Goal: Task Accomplishment & Management: Complete application form

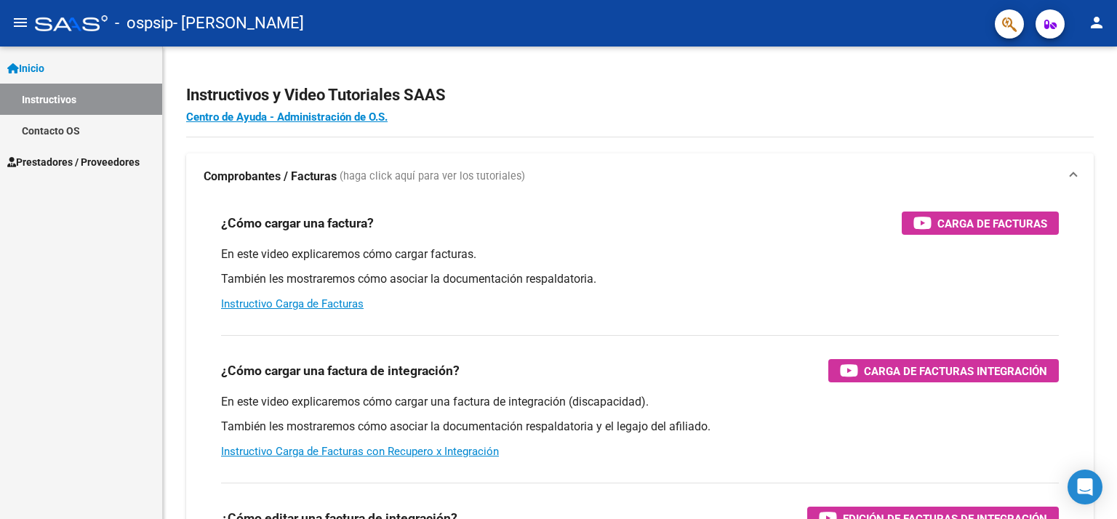
click at [65, 97] on link "Instructivos" at bounding box center [81, 99] width 162 height 31
click at [63, 161] on span "Prestadores / Proveedores" at bounding box center [73, 162] width 132 height 16
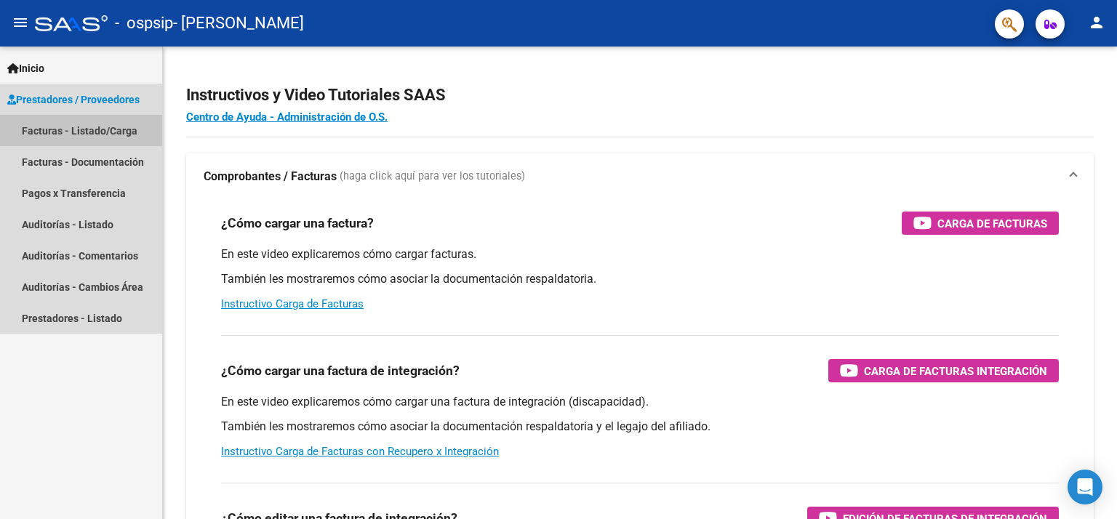
click at [76, 127] on link "Facturas - Listado/Carga" at bounding box center [81, 130] width 162 height 31
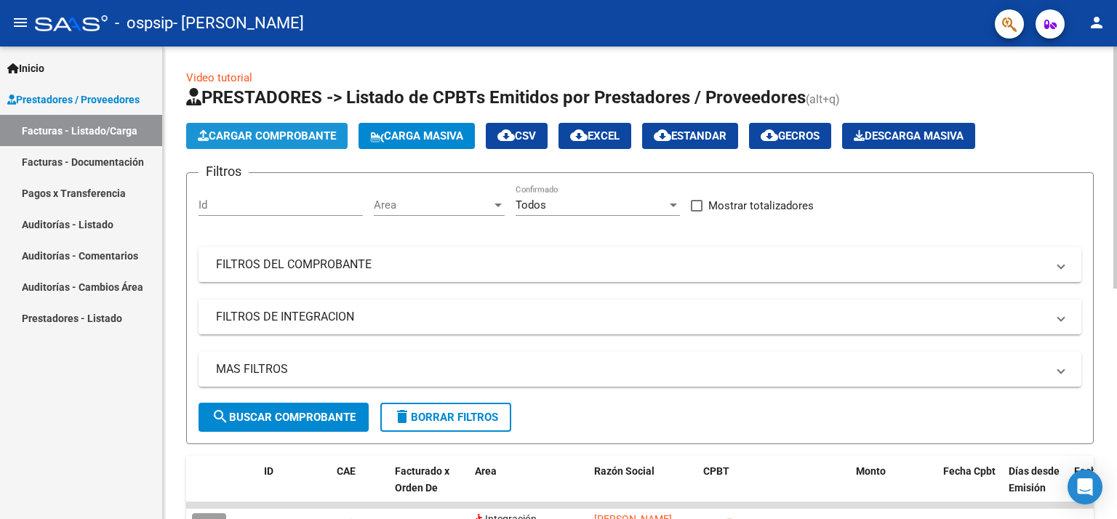
click at [243, 127] on button "Cargar Comprobante" at bounding box center [266, 136] width 161 height 26
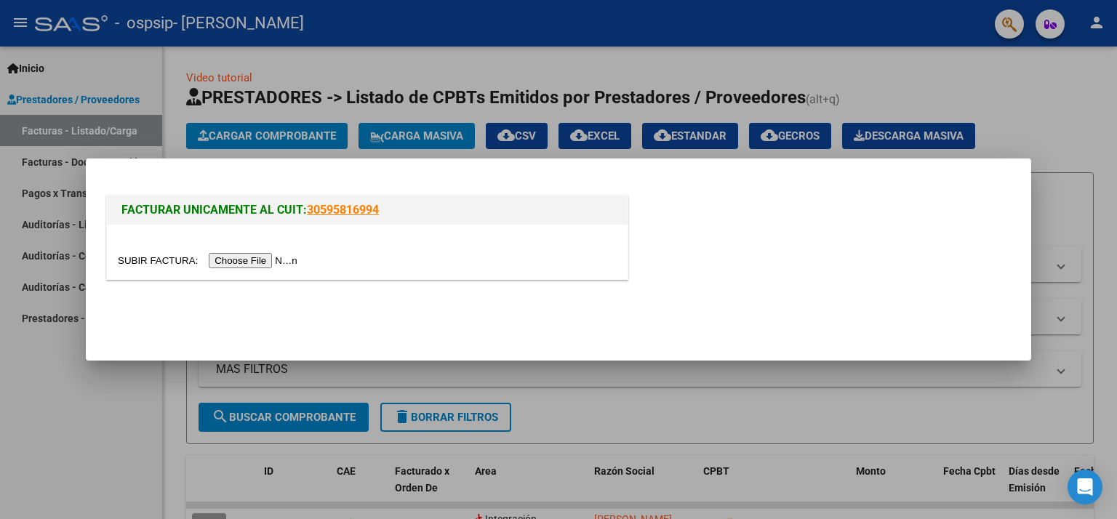
click at [49, 401] on div at bounding box center [558, 259] width 1117 height 519
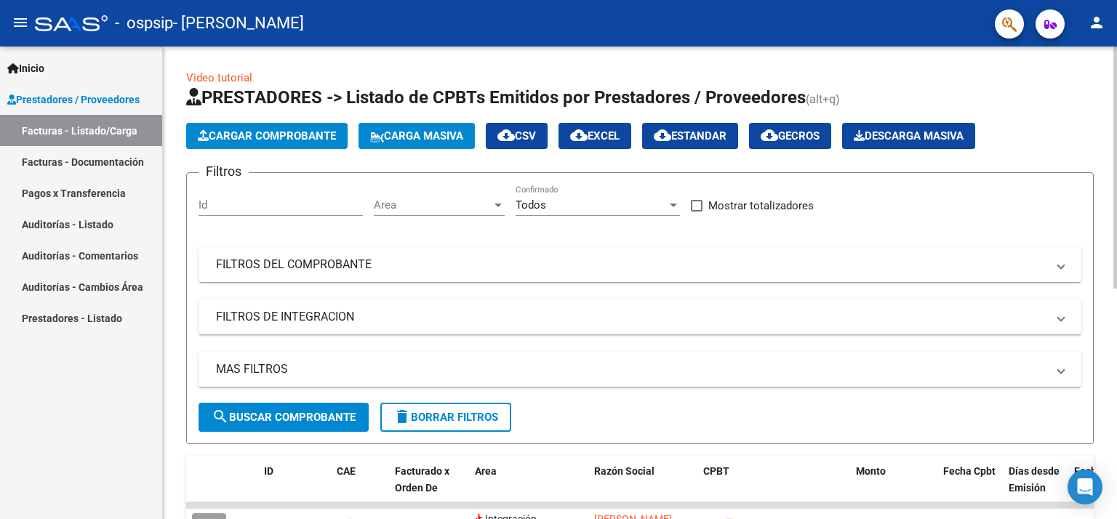
click at [1111, 393] on div "Video tutorial PRESTADORES -> Listado de CPBTs Emitidos por Prestadores / Prove…" at bounding box center [640, 504] width 954 height 914
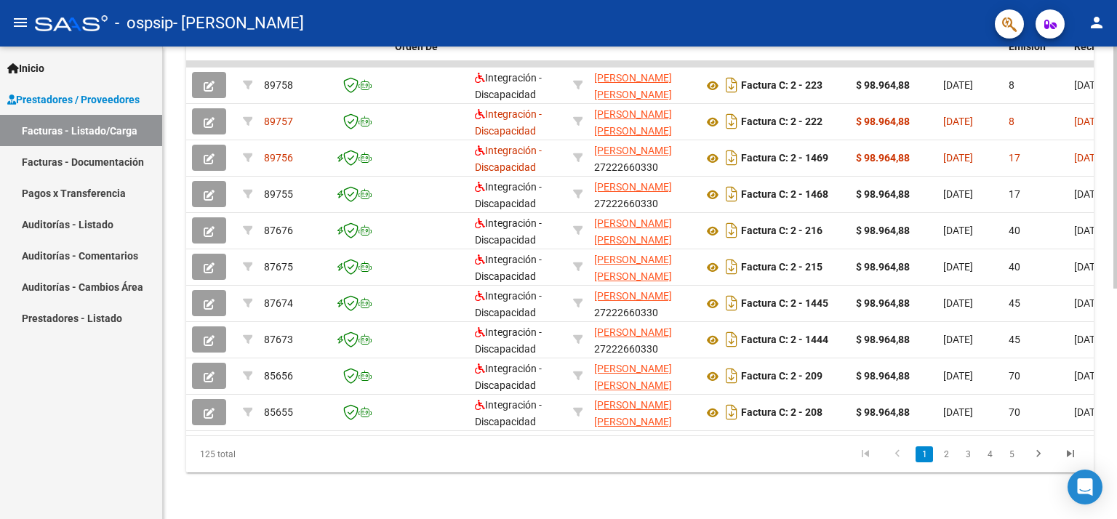
click at [1116, 393] on div at bounding box center [1115, 283] width 4 height 473
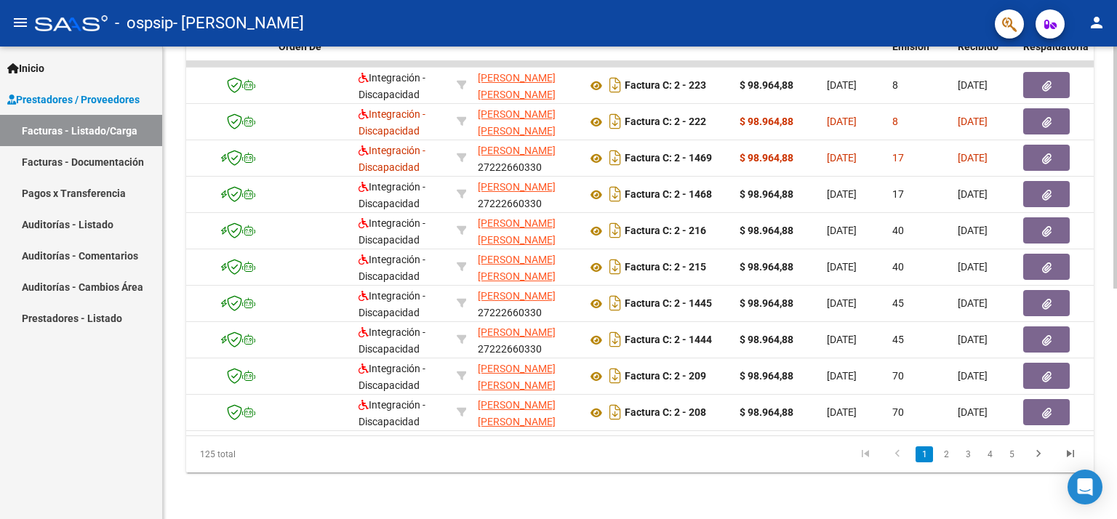
scroll to position [0, 145]
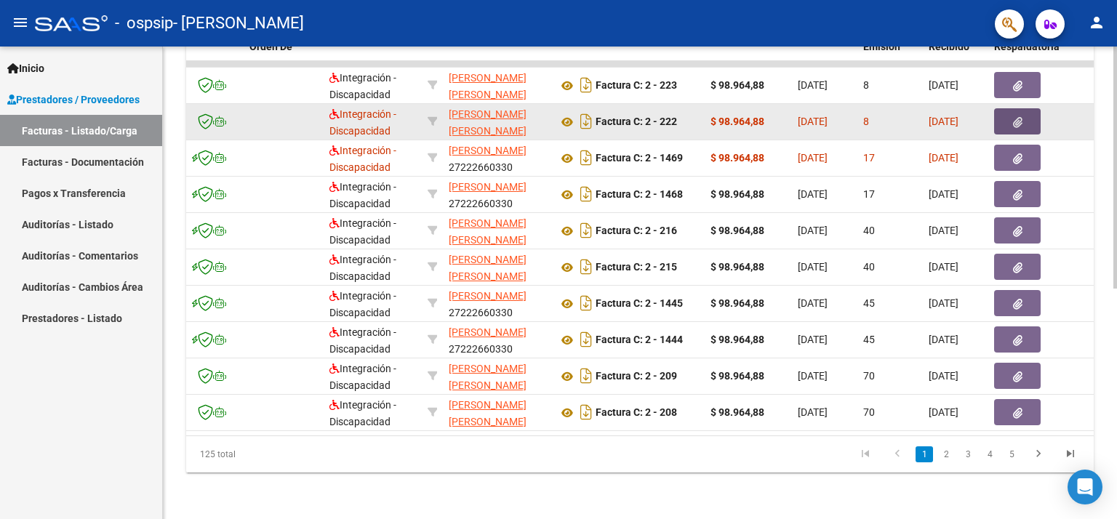
click at [1016, 117] on icon "button" at bounding box center [1017, 122] width 9 height 11
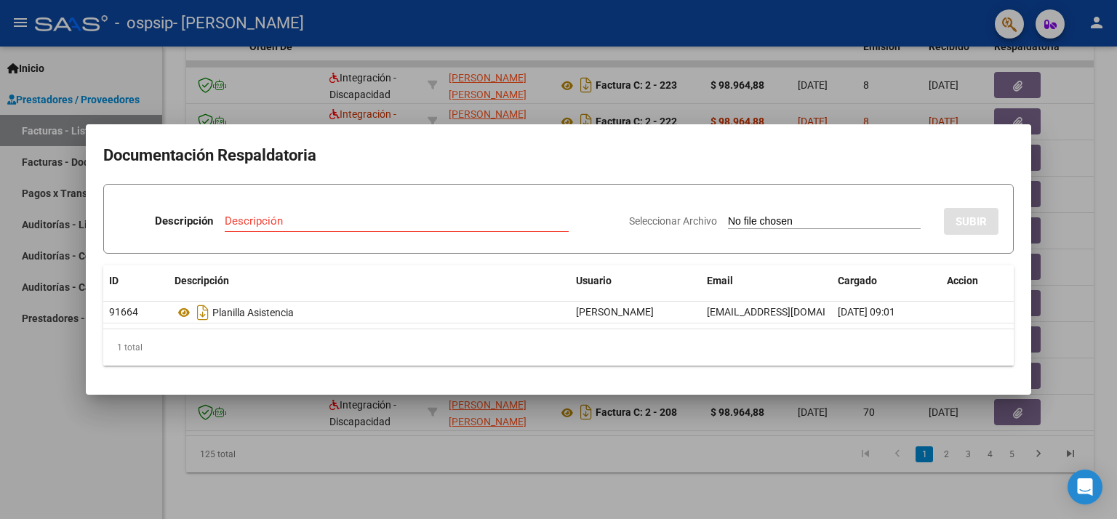
click at [1111, 151] on div at bounding box center [558, 259] width 1117 height 519
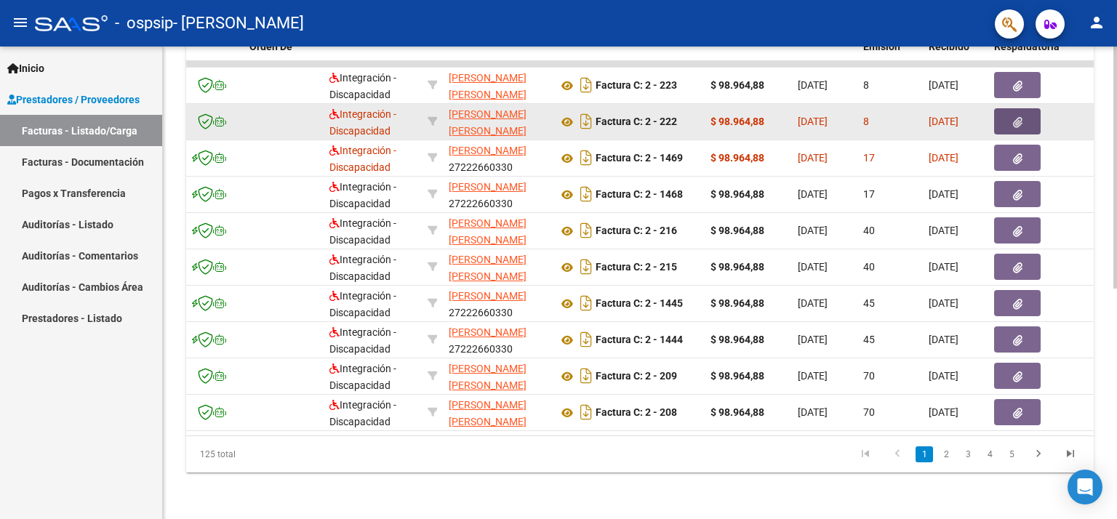
click at [1015, 117] on icon "button" at bounding box center [1017, 122] width 9 height 11
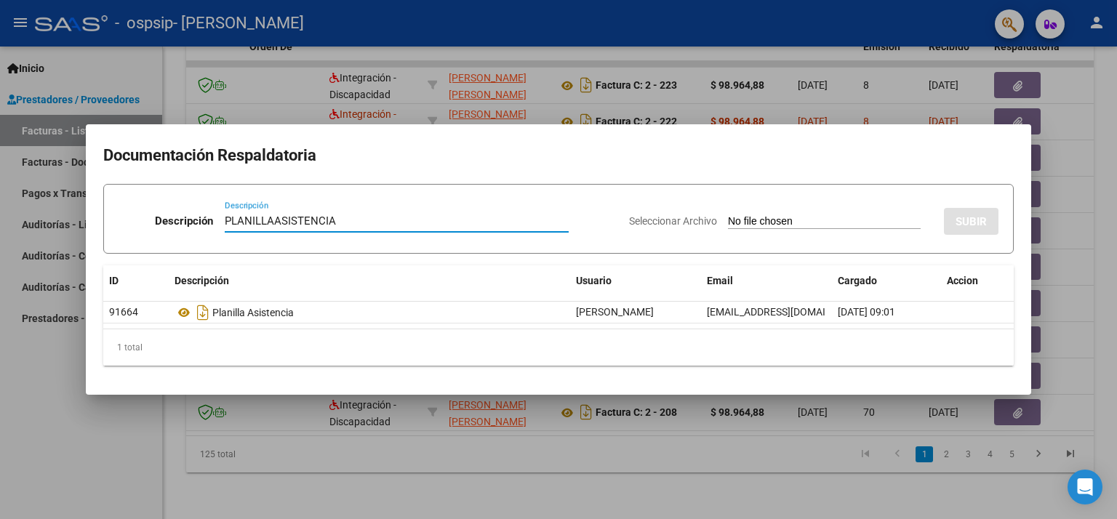
click at [271, 217] on input "PLANILLAASISTENCIA" at bounding box center [397, 221] width 344 height 13
type input "PLANILLA ASISTENCIA"
click at [652, 221] on span "Seleccionar Archivo" at bounding box center [673, 221] width 88 height 12
click at [728, 221] on input "Seleccionar Archivo" at bounding box center [824, 222] width 193 height 14
type input "C:\fakepath\[PERSON_NAME][DATE].pdf"
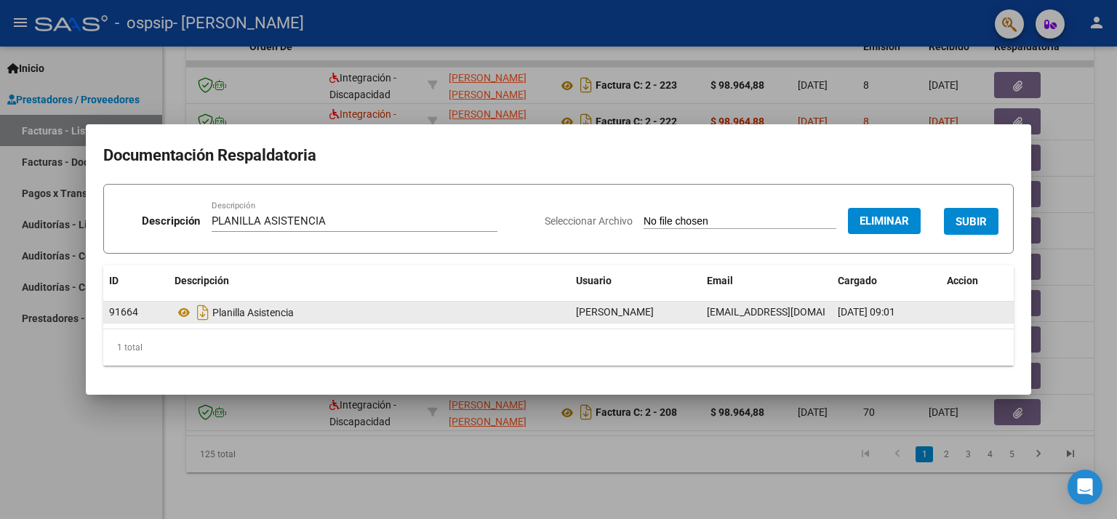
click at [250, 316] on div "Planilla Asistencia" at bounding box center [370, 312] width 390 height 23
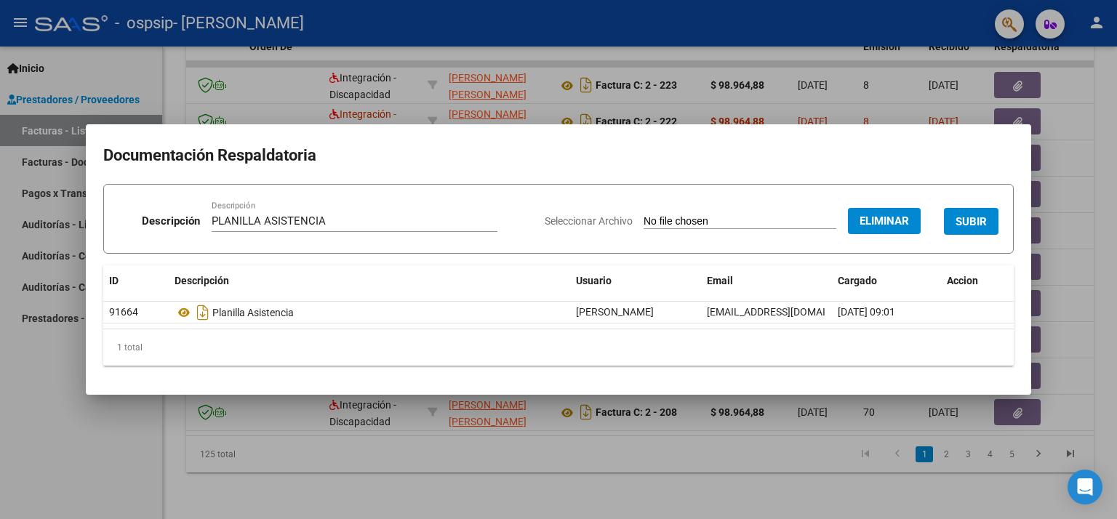
click at [971, 217] on span "SUBIR" at bounding box center [971, 221] width 31 height 13
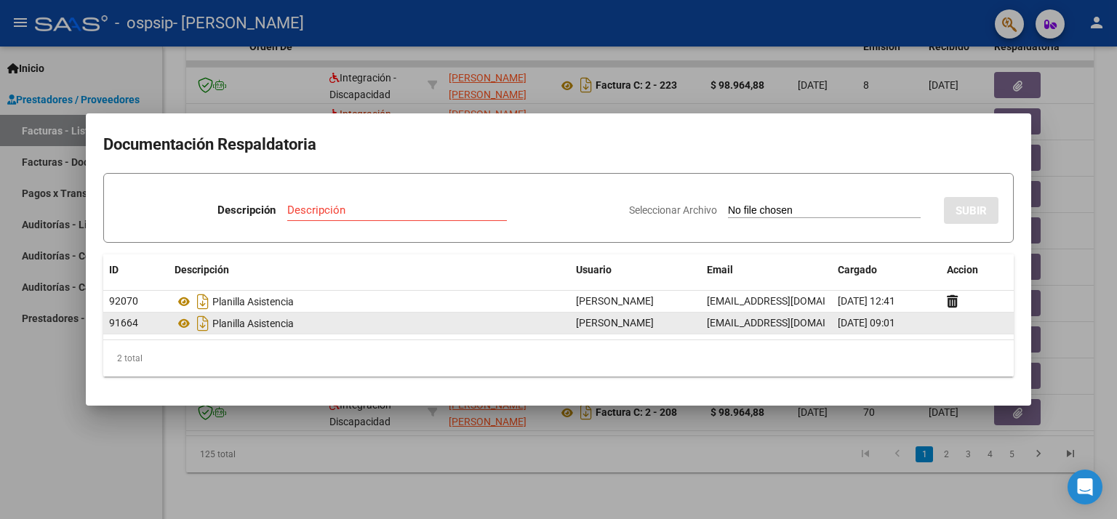
click at [948, 319] on datatable-body-cell at bounding box center [977, 323] width 73 height 21
click at [895, 324] on span "[DATE] 09:01" at bounding box center [866, 323] width 57 height 12
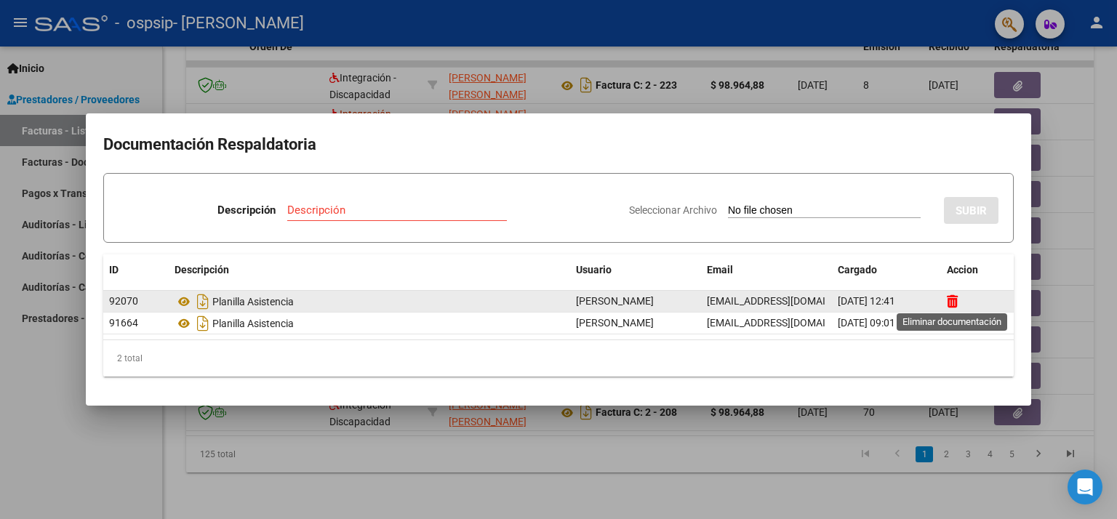
click at [954, 299] on icon at bounding box center [952, 302] width 11 height 14
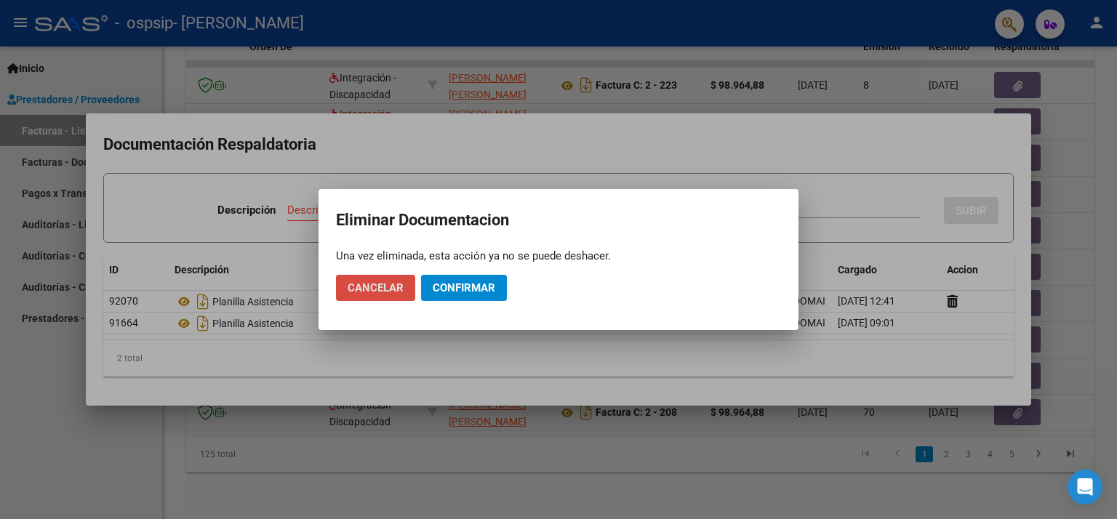
click at [388, 287] on span "Cancelar" at bounding box center [376, 287] width 56 height 13
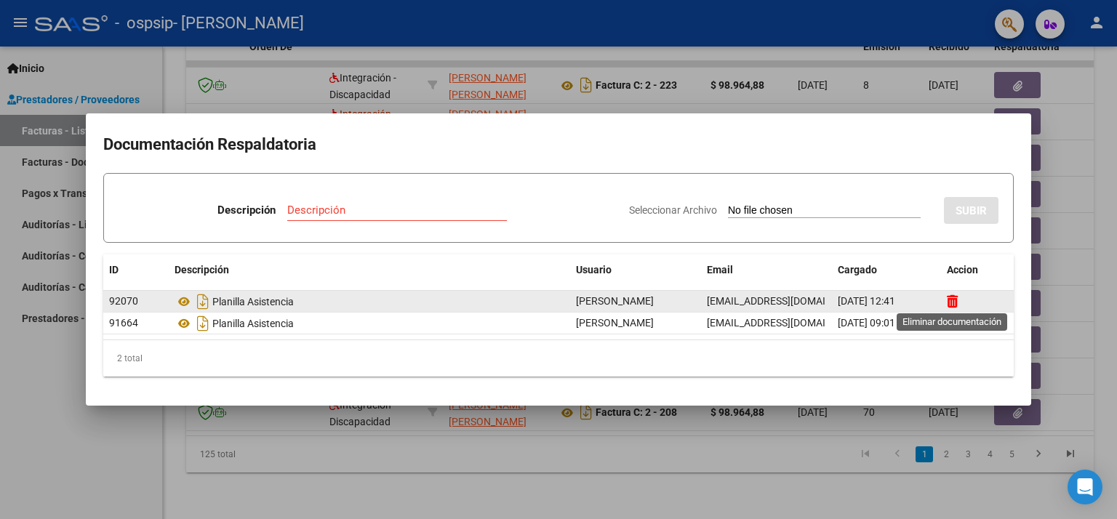
click at [948, 302] on icon at bounding box center [952, 302] width 11 height 14
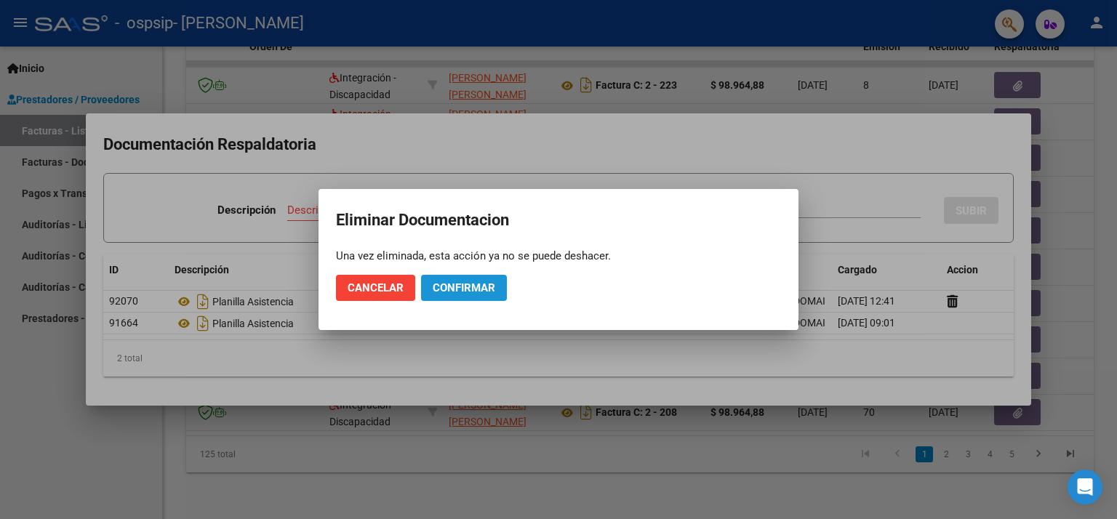
click at [450, 287] on span "Confirmar" at bounding box center [464, 287] width 63 height 13
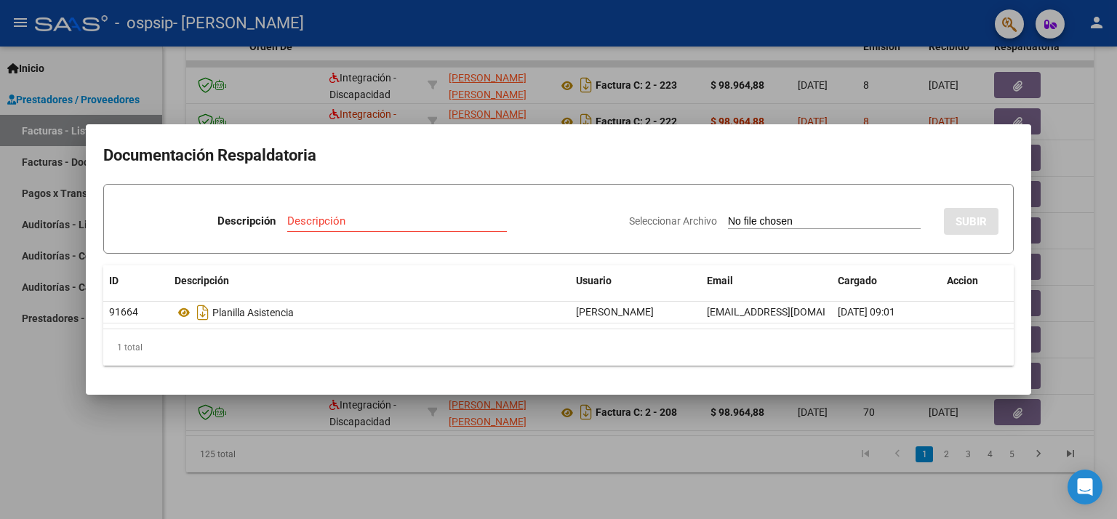
click at [293, 215] on input "Descripción" at bounding box center [397, 221] width 220 height 13
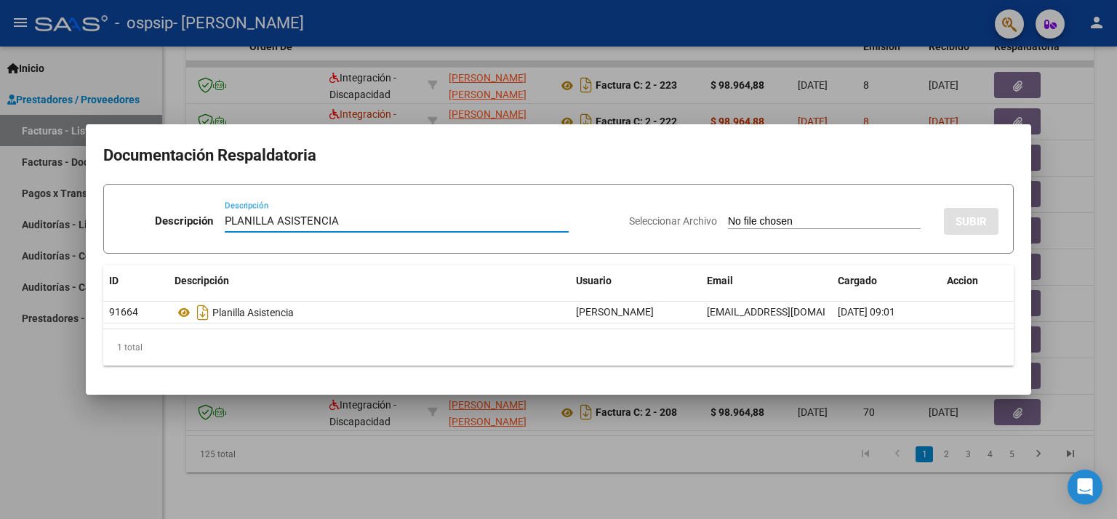
type input "PLANILLA ASISTENCIA"
click at [669, 221] on span "Seleccionar Archivo" at bounding box center [673, 221] width 88 height 12
click at [728, 221] on input "Seleccionar Archivo" at bounding box center [824, 222] width 193 height 14
type input "C:\fakepath\[PERSON_NAME][DATE].pdf"
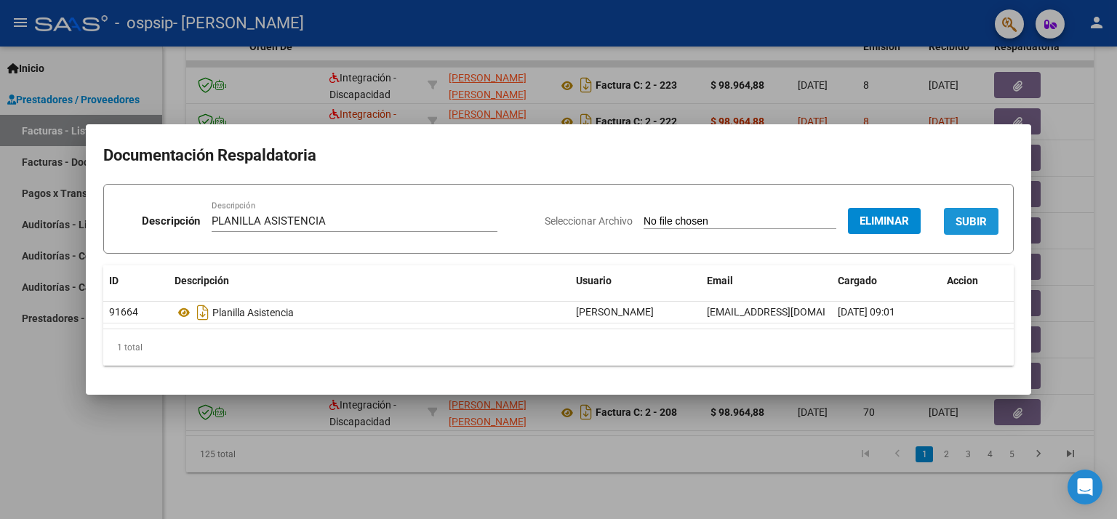
click at [977, 219] on span "SUBIR" at bounding box center [971, 221] width 31 height 13
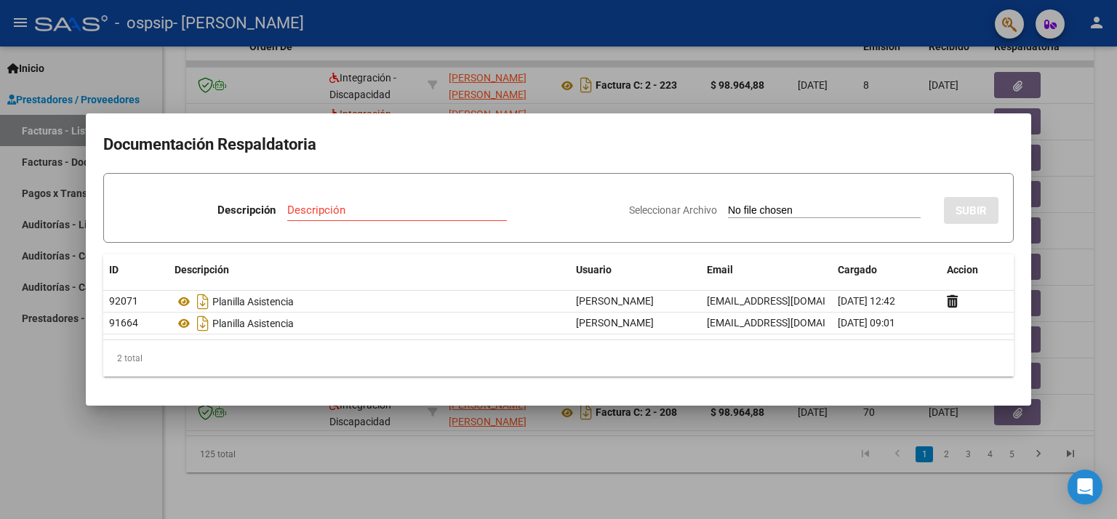
click at [1100, 243] on div at bounding box center [558, 259] width 1117 height 519
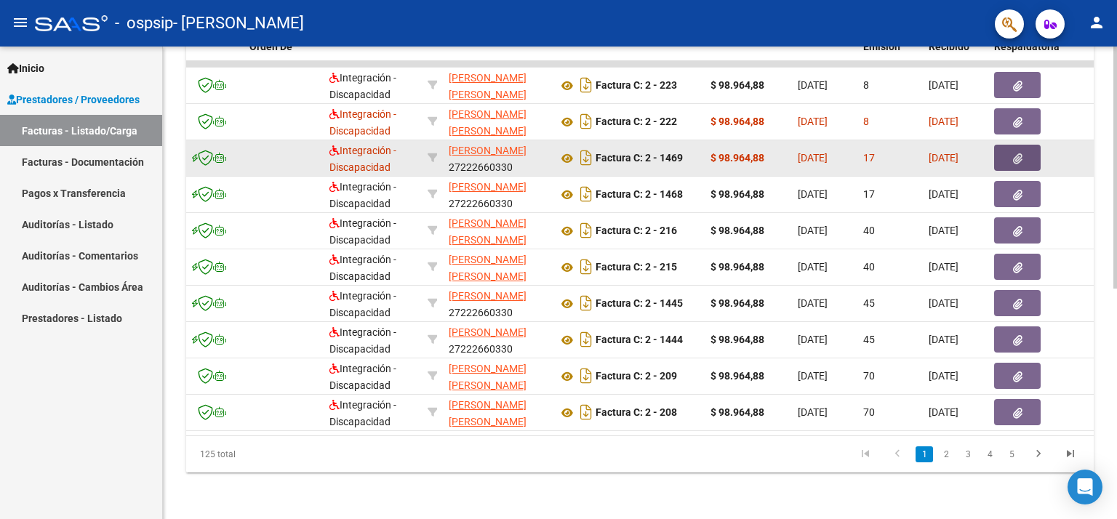
click at [1009, 147] on button "button" at bounding box center [1017, 158] width 47 height 26
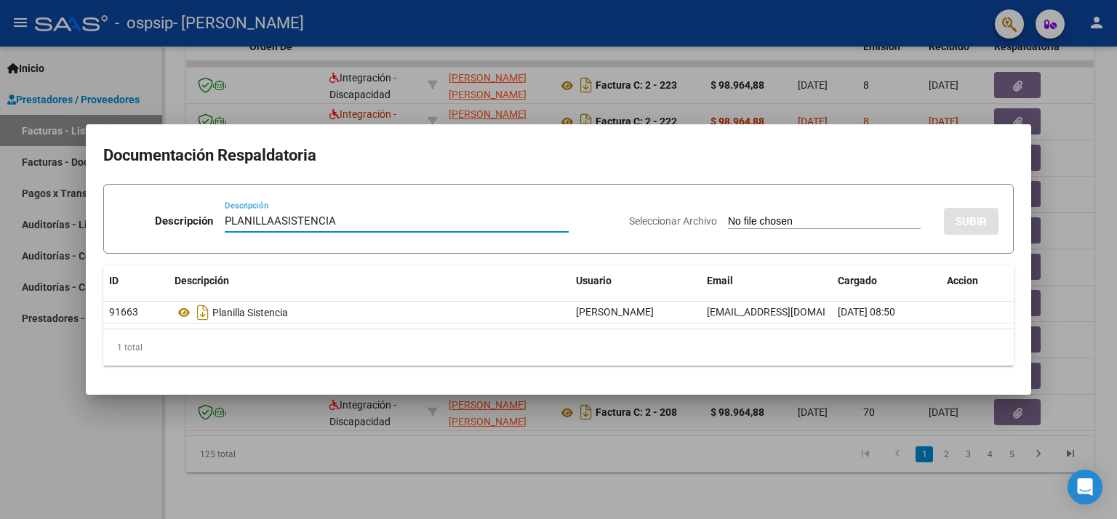
click at [271, 220] on input "PLANILLAASISTENCIA" at bounding box center [397, 221] width 344 height 13
type input "PLANILLA ASISTENCIA"
click at [666, 220] on span "Seleccionar Archivo" at bounding box center [673, 221] width 88 height 12
click at [728, 220] on input "Seleccionar Archivo" at bounding box center [824, 222] width 193 height 14
type input "C:\fakepath\[PERSON_NAME] PSP [DATE].pdf"
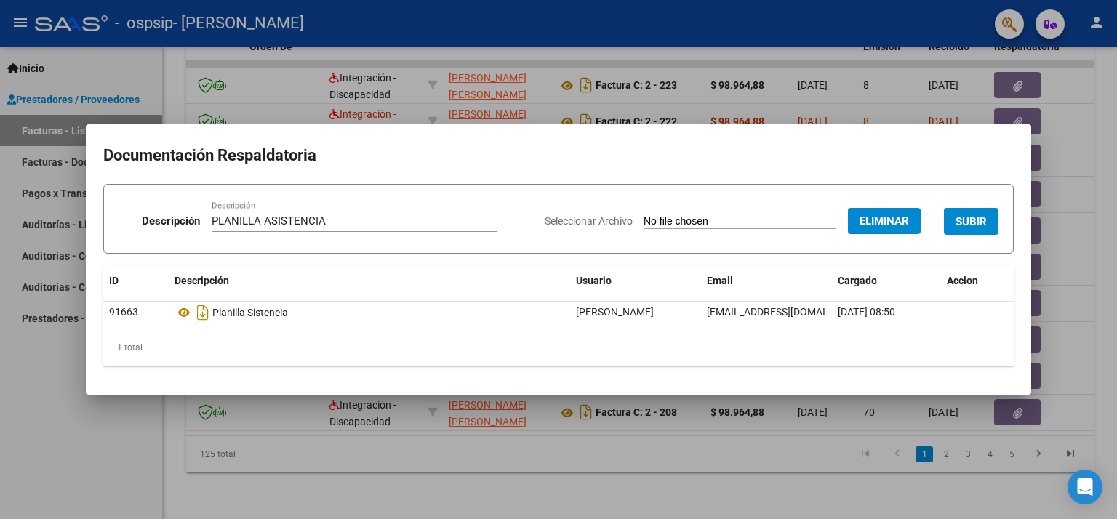
click at [983, 221] on span "SUBIR" at bounding box center [971, 221] width 31 height 13
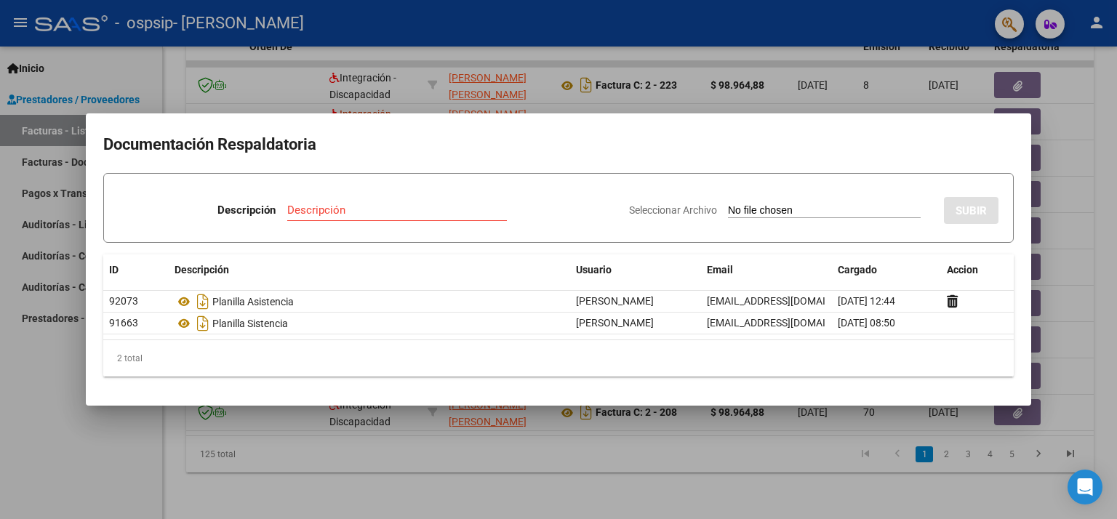
click at [1103, 249] on div at bounding box center [558, 259] width 1117 height 519
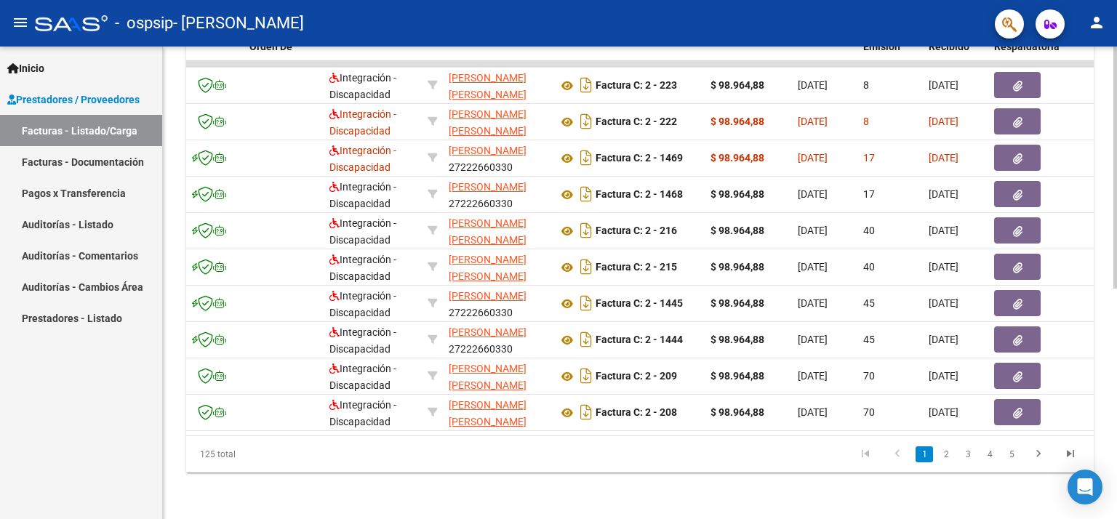
click at [1111, 92] on div "Video tutorial PRESTADORES -> Listado de CPBTs Emitidos por Prestadores / Prove…" at bounding box center [640, 62] width 954 height 914
